Goal: Task Accomplishment & Management: Complete application form

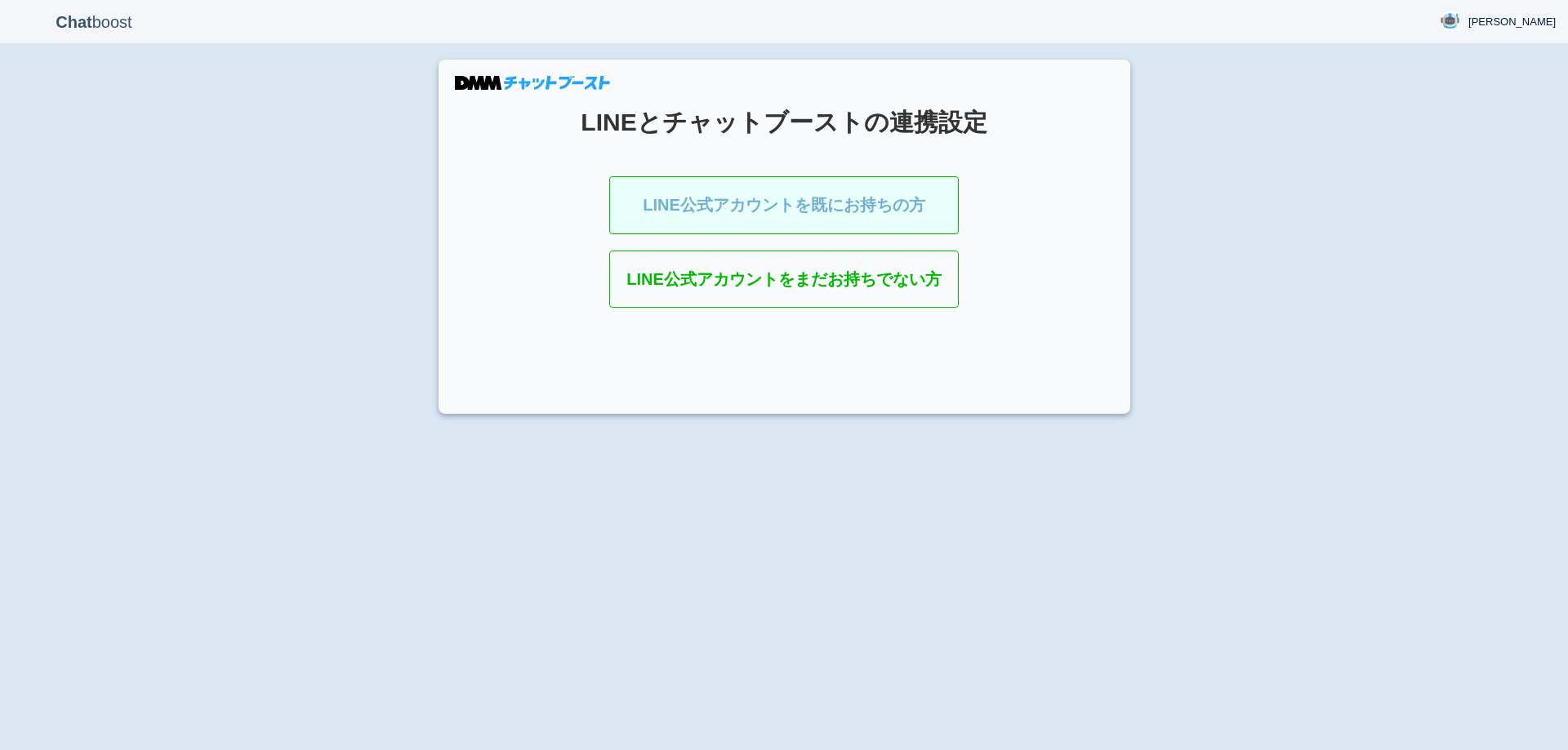
drag, startPoint x: 786, startPoint y: 203, endPoint x: 769, endPoint y: 203, distance: 17.0
click at [785, 202] on link "LINE公式アカウントを既にお持ちの方" at bounding box center [784, 205] width 350 height 58
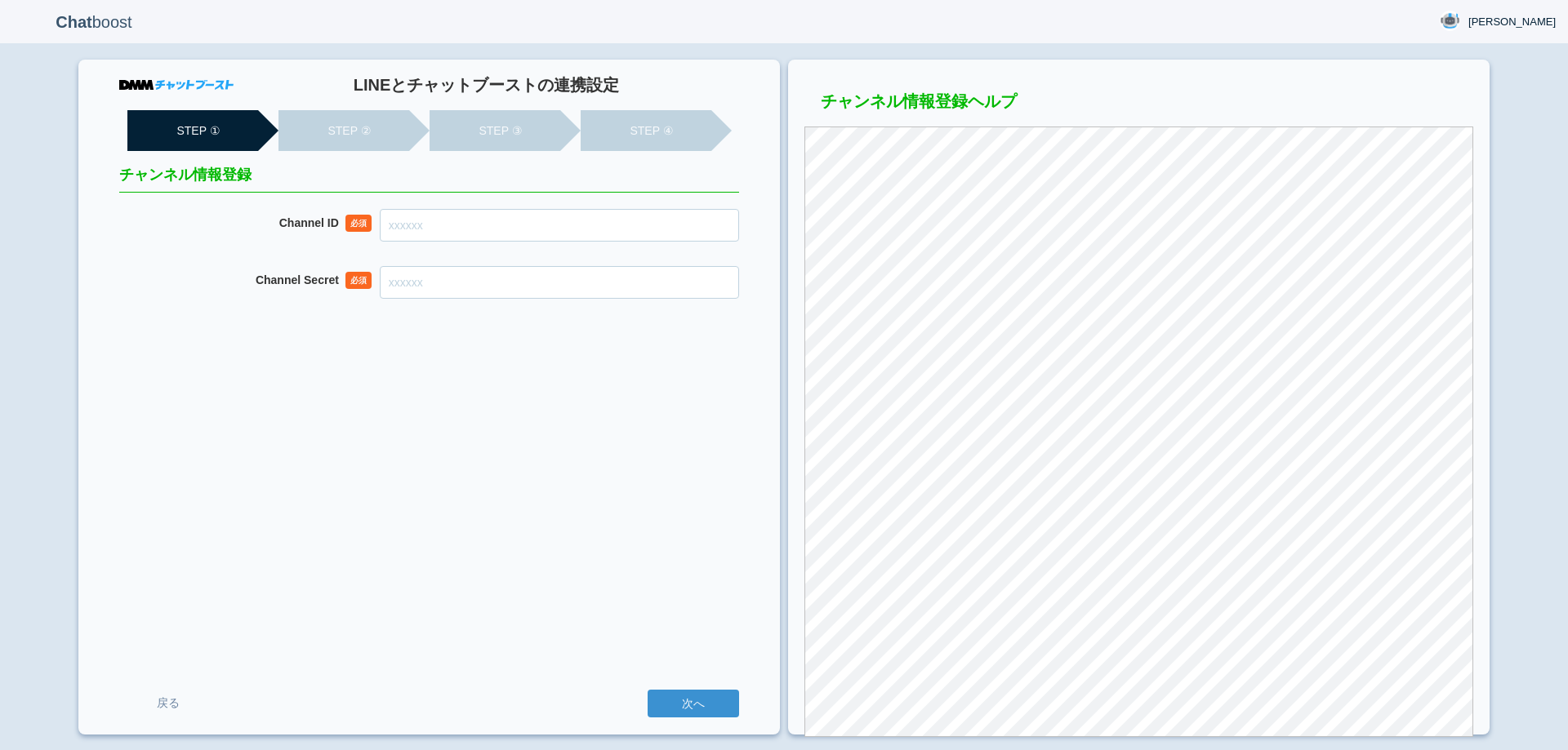
click at [590, 228] on input "Channel ID" at bounding box center [560, 225] width 359 height 32
click at [593, 234] on input "Channel ID" at bounding box center [560, 225] width 359 height 32
paste input "2007942170"
type input "2007942170"
drag, startPoint x: 662, startPoint y: 273, endPoint x: 667, endPoint y: 287, distance: 14.9
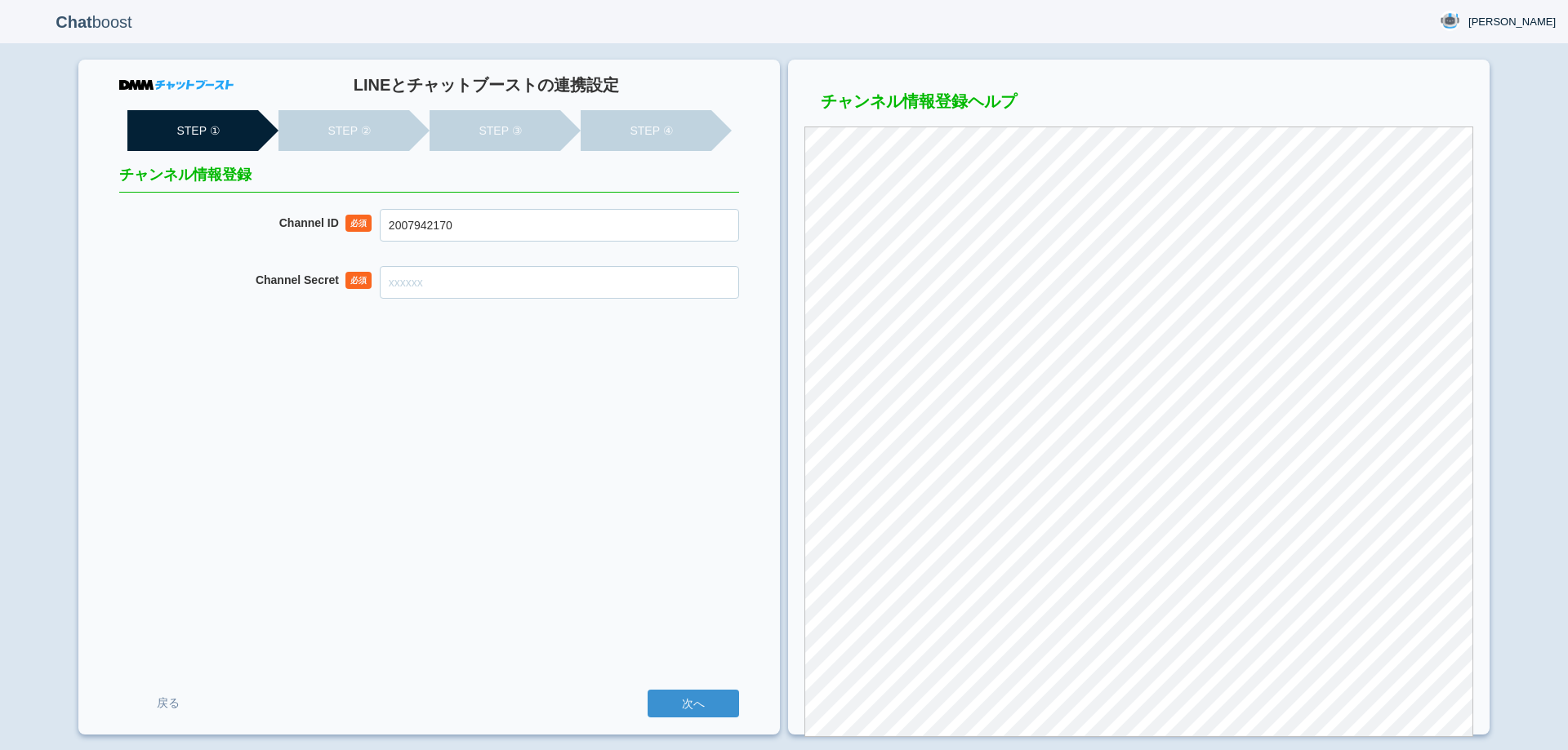
click at [662, 273] on input "Channel Secret" at bounding box center [560, 282] width 359 height 32
paste input "19f8b39d2261c17aaac6fe5f21360cb9"
type input "19f8b39d2261c17aaac6fe5f21360cb9"
click at [727, 488] on div "LINEとチャットブーストの連携設定 STEP ① STEP ② STEP ③ STEP ④ チャンネル情報登録 Channel ID 必須 20079421…" at bounding box center [429, 397] width 702 height 675
click at [667, 553] on div "LINEとチャットブーストの連携設定 STEP ① STEP ② STEP ③ STEP ④ チャンネル情報登録 Channel ID 必須 20079421…" at bounding box center [429, 397] width 702 height 675
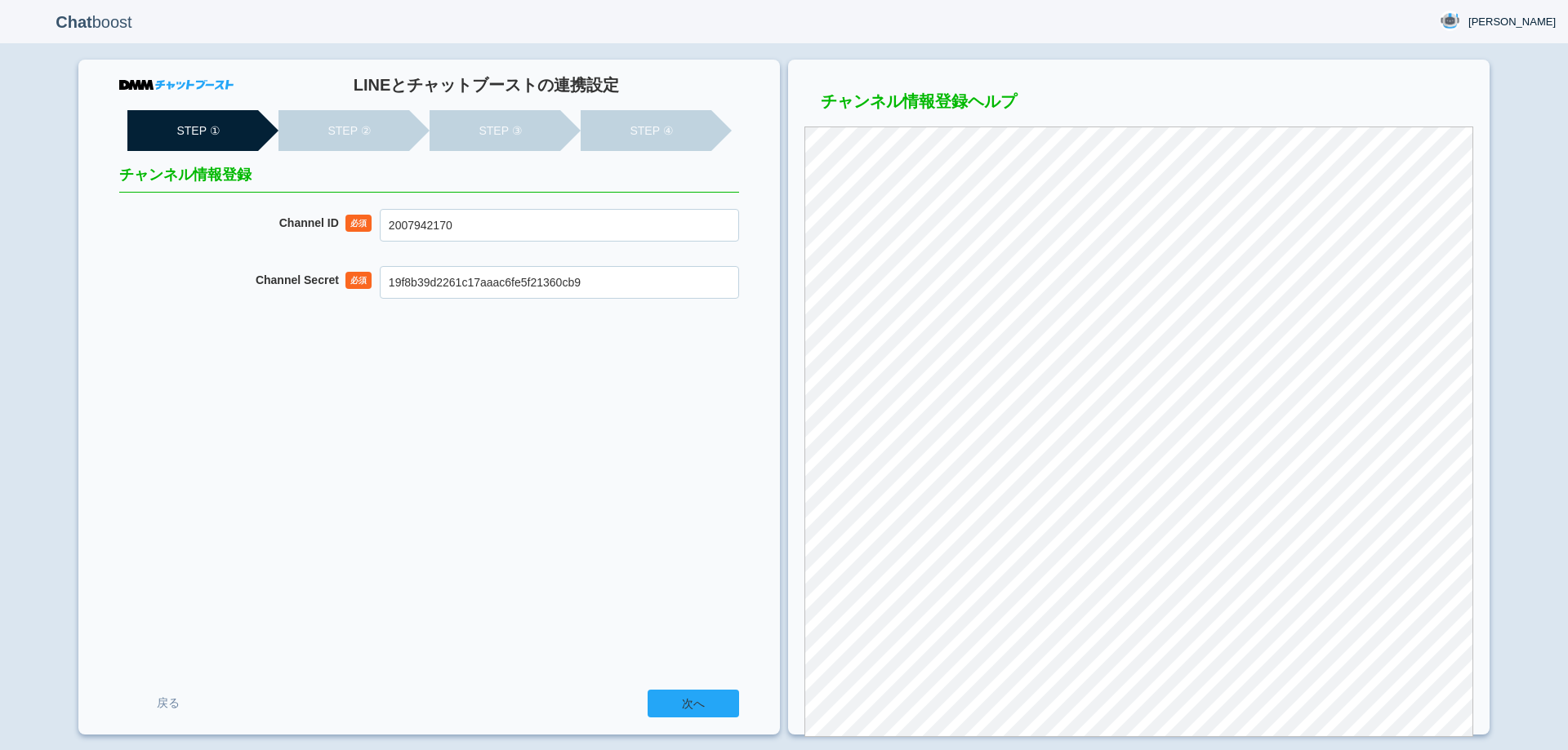
click at [708, 693] on input "次へ" at bounding box center [694, 703] width 92 height 28
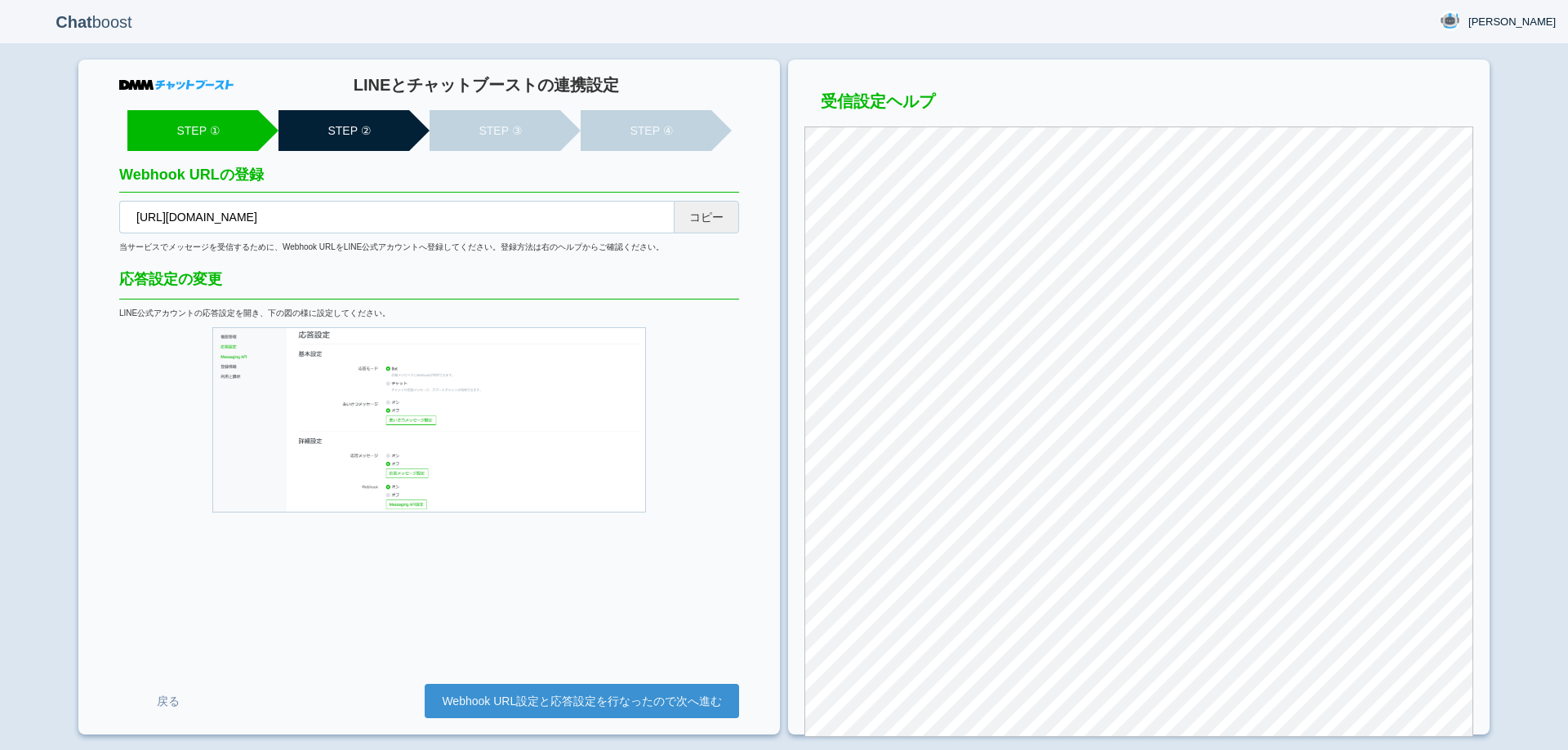
click at [707, 220] on button "コピー" at bounding box center [706, 217] width 66 height 32
drag, startPoint x: 642, startPoint y: 691, endPoint x: 641, endPoint y: 675, distance: 16.0
click at [642, 691] on link "Webhook URL設定と応答設定を行なったので次へ進む" at bounding box center [582, 701] width 314 height 34
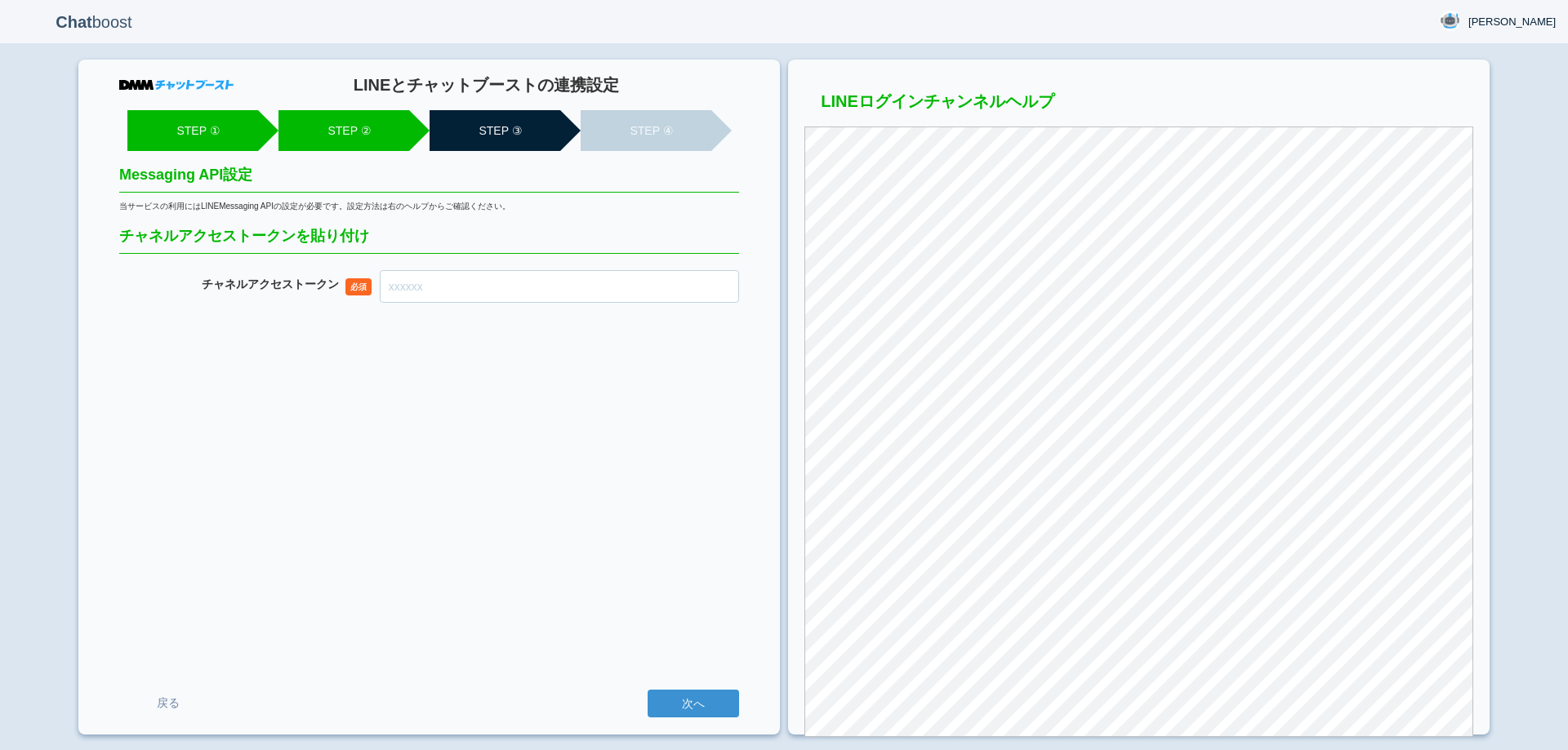
drag, startPoint x: 550, startPoint y: 269, endPoint x: 571, endPoint y: 286, distance: 27.0
click at [551, 270] on div "LINEとチャットブーストの連携設定 STEP ① STEP ② STEP ③ STEP ④ Messaging API設定 当サービスの利用にはLINEMe…" at bounding box center [429, 397] width 702 height 675
click at [567, 293] on input "チャネル アクセストークン" at bounding box center [560, 287] width 359 height 32
paste input "b1Q3blfxDG0qFV+a+UmpbbW5r1mDMPQYBxKkzvwOdfJDlJyQmkPU10FgAxJ88wjyG3WknXscTs9ImRi…"
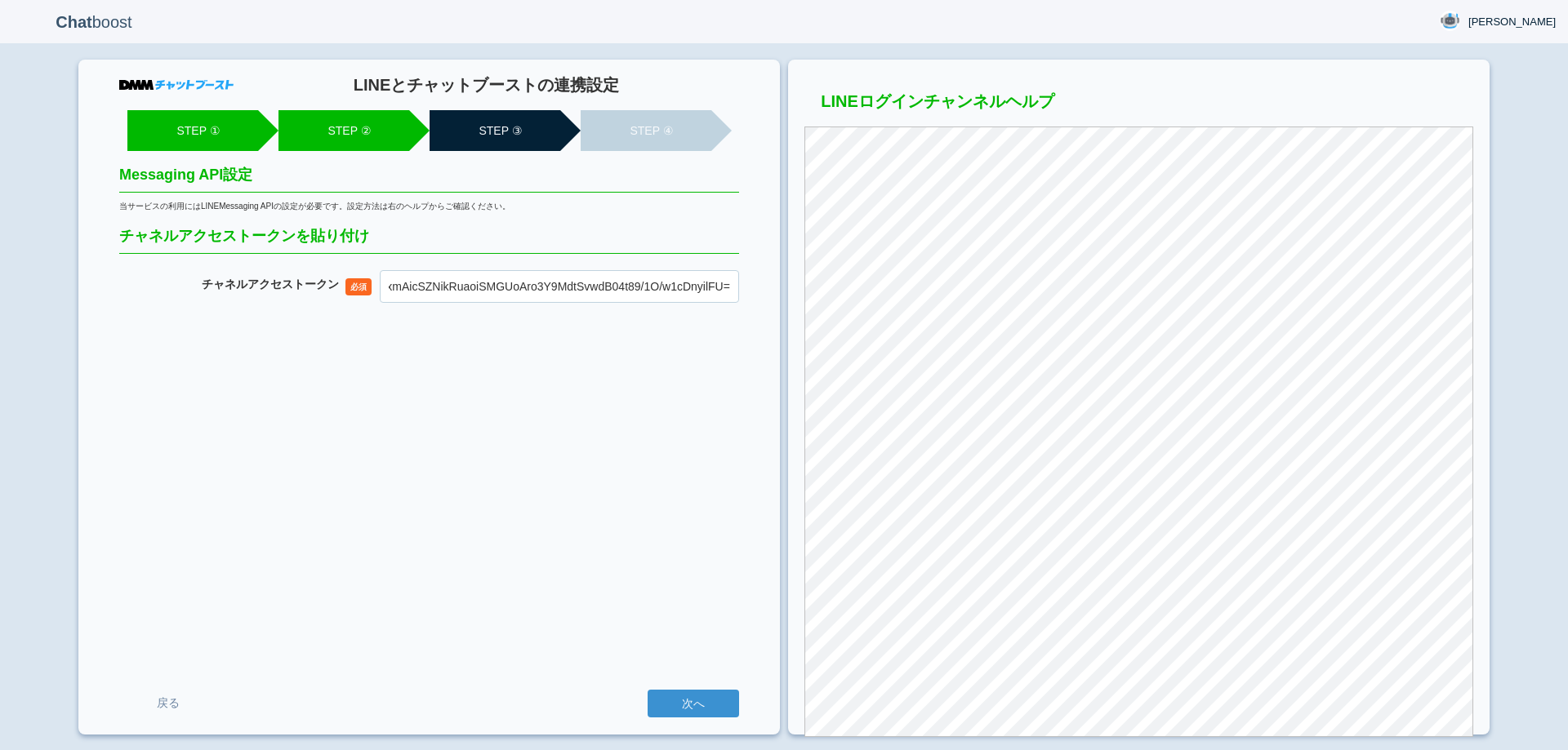
type input "b1Q3blfxDG0qFV+a+UmpbbW5r1mDMPQYBxKkzvwOdfJDlJyQmkPU10FgAxJ88wjyG3WknXscTs9ImRi…"
click at [292, 500] on div "LINEとチャットブーストの連携設定 STEP ① STEP ② STEP ③ STEP ④ Messaging API設定 当サービスの利用にはLINEMe…" at bounding box center [429, 397] width 702 height 675
click at [700, 696] on input "次へ" at bounding box center [694, 703] width 92 height 28
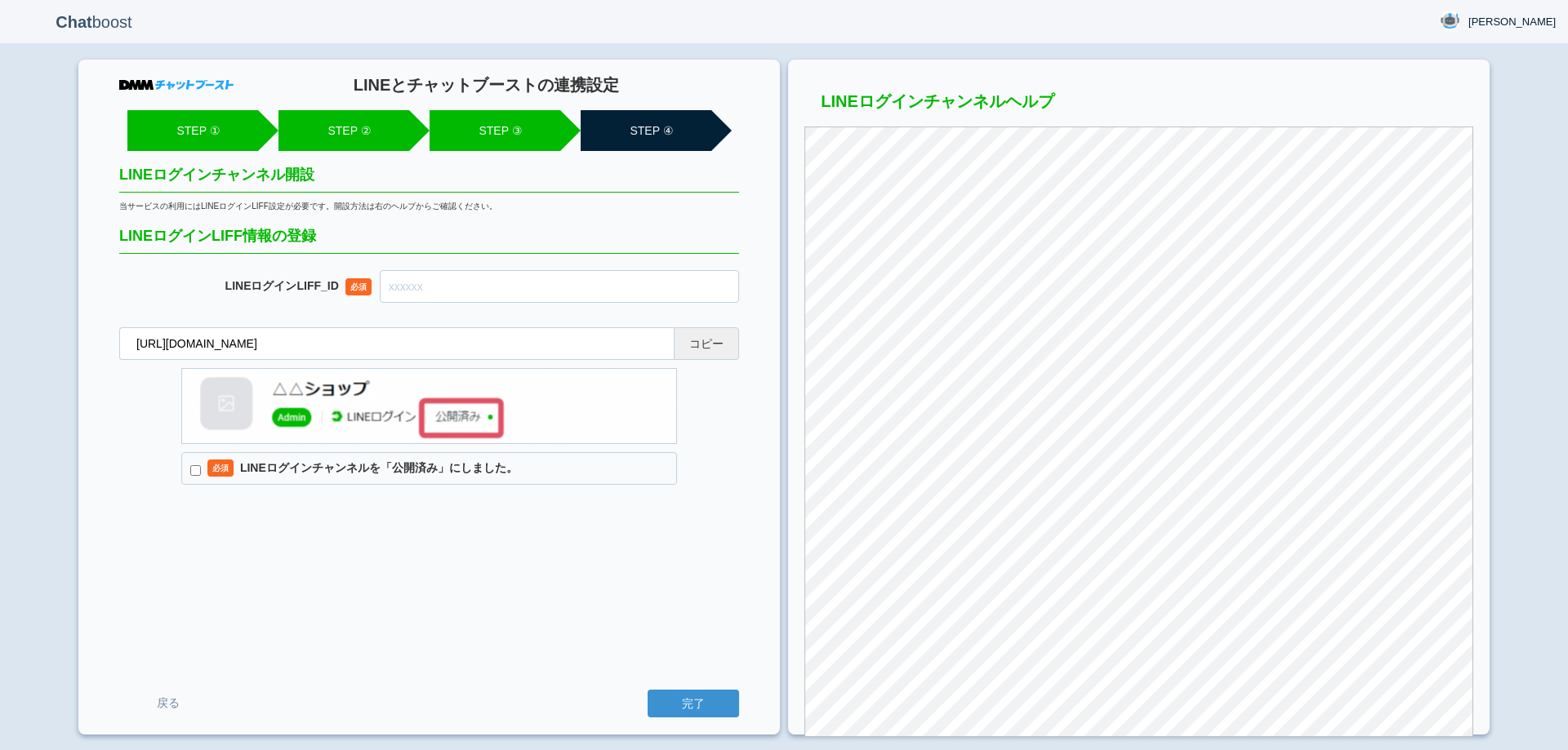
click at [717, 349] on button "コピー" at bounding box center [706, 343] width 66 height 32
drag, startPoint x: 568, startPoint y: 286, endPoint x: 579, endPoint y: 298, distance: 16.3
click at [568, 286] on input "text" at bounding box center [560, 287] width 359 height 32
paste input "2007942211-Bv7eYRdj"
type input "2007942211-Bv7eYRdj"
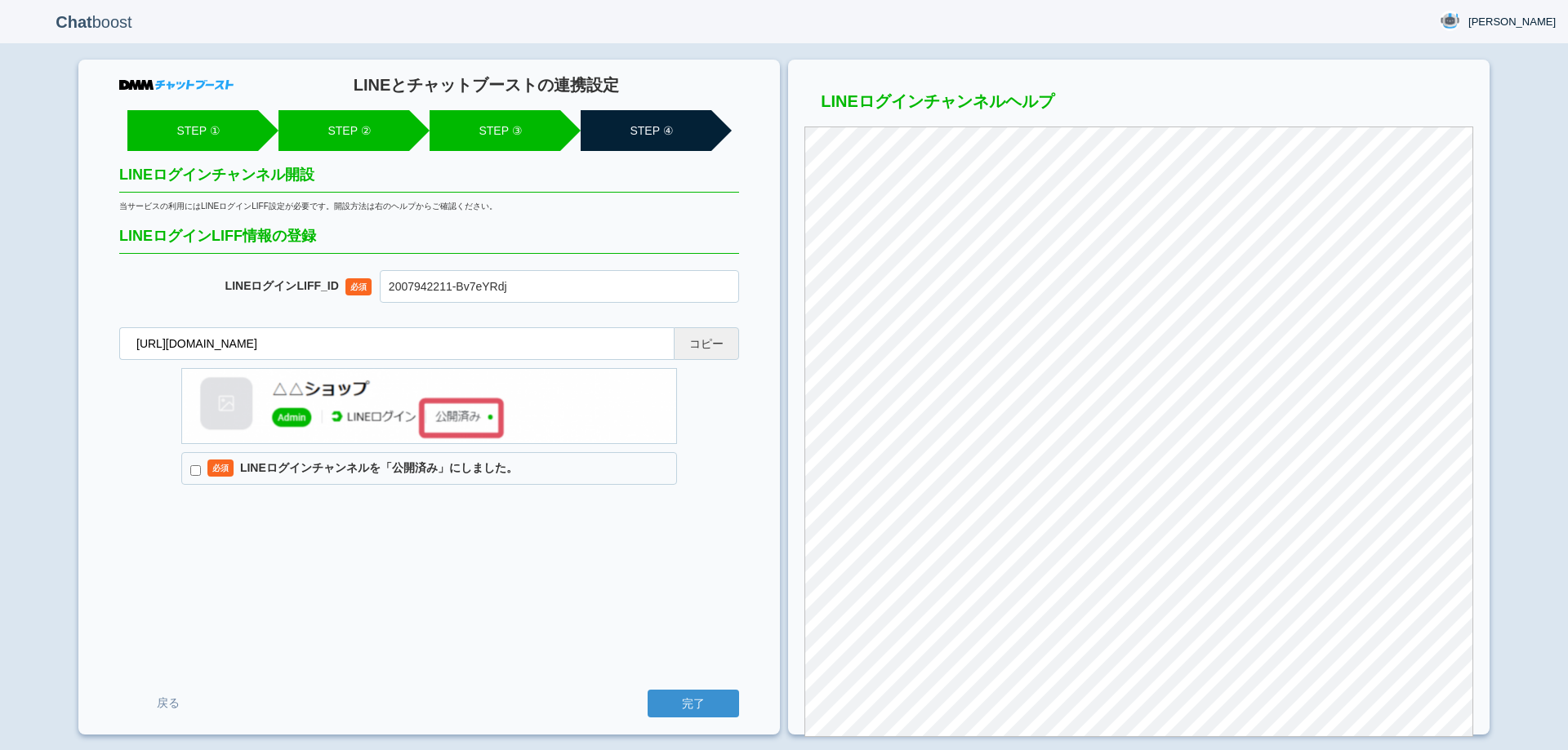
click at [197, 461] on label "必須 LINEログインチャンネルを「公開済み」にしました。" at bounding box center [430, 468] width 496 height 32
click at [197, 465] on input "必須 LINEログインチャンネルを「公開済み」にしました。" at bounding box center [196, 471] width 11 height 11
checkbox input "true"
click at [695, 703] on input "完了" at bounding box center [694, 703] width 92 height 28
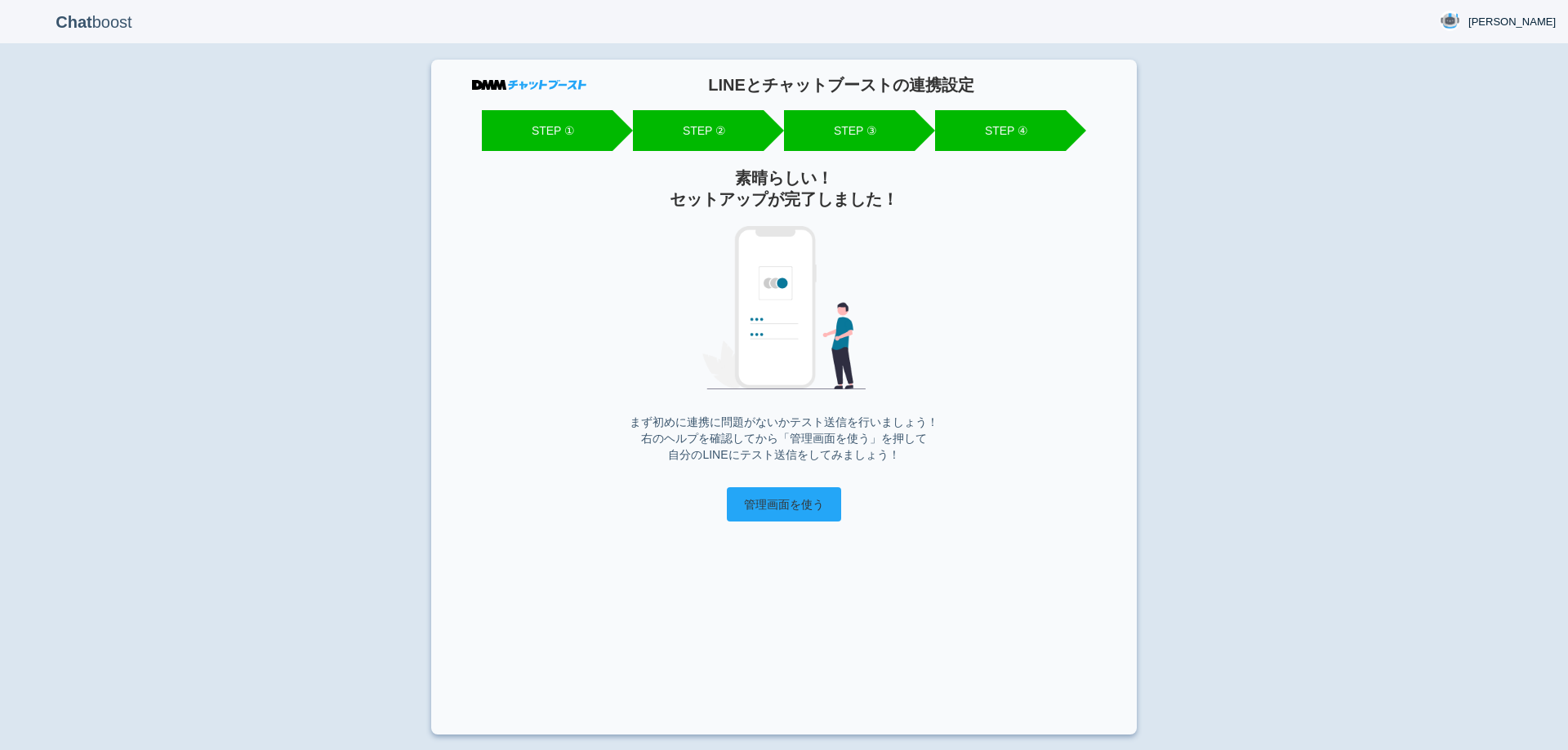
click at [794, 509] on input "管理画面を使う" at bounding box center [784, 505] width 114 height 34
